Goal: Navigation & Orientation: Find specific page/section

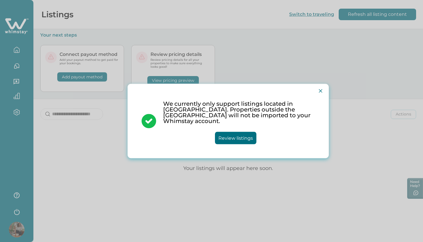
click at [249, 138] on button "Review listings" at bounding box center [235, 138] width 41 height 12
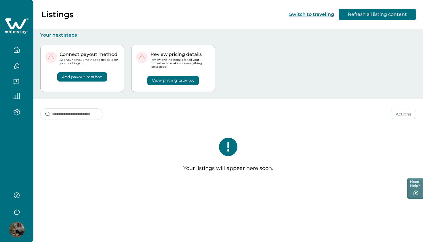
click at [17, 49] on icon "button" at bounding box center [17, 50] width 6 height 6
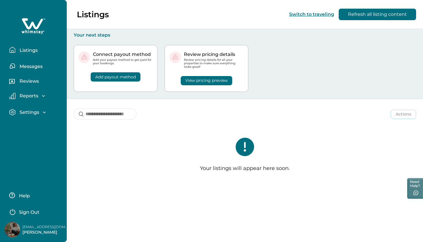
click at [32, 51] on p "Listings" at bounding box center [28, 50] width 20 height 6
click at [28, 68] on p "Messages" at bounding box center [30, 67] width 25 height 6
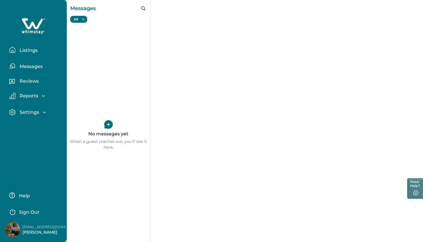
click at [85, 10] on div "Messages" at bounding box center [108, 8] width 76 height 9
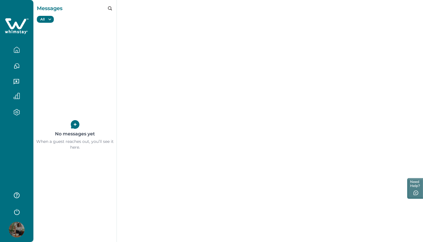
click at [5, 24] on icon at bounding box center [17, 26] width 24 height 17
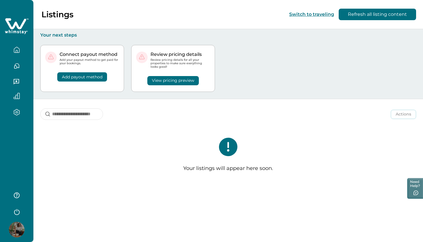
click at [327, 16] on button "Switch to traveling" at bounding box center [311, 14] width 45 height 5
